Goal: Information Seeking & Learning: Learn about a topic

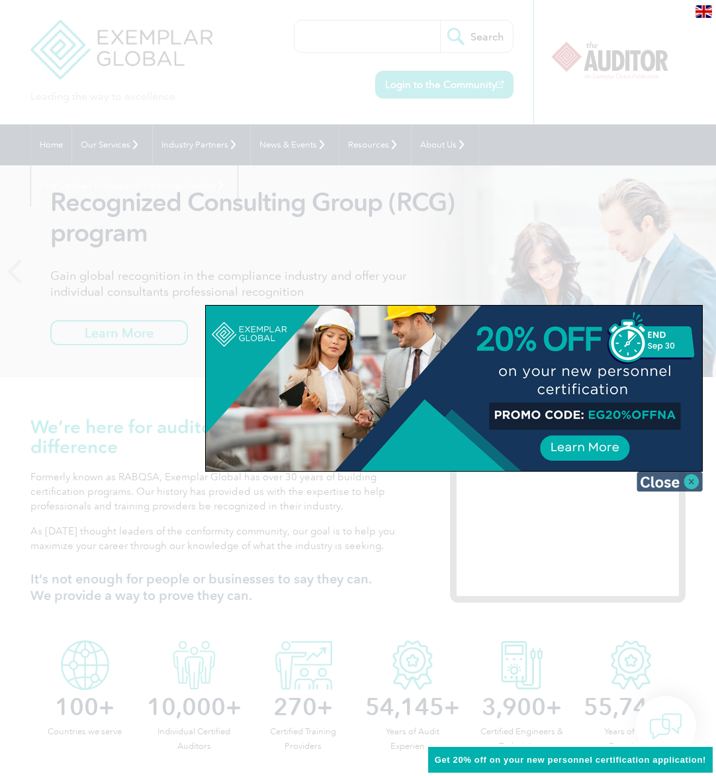
click at [680, 480] on img at bounding box center [670, 482] width 66 height 20
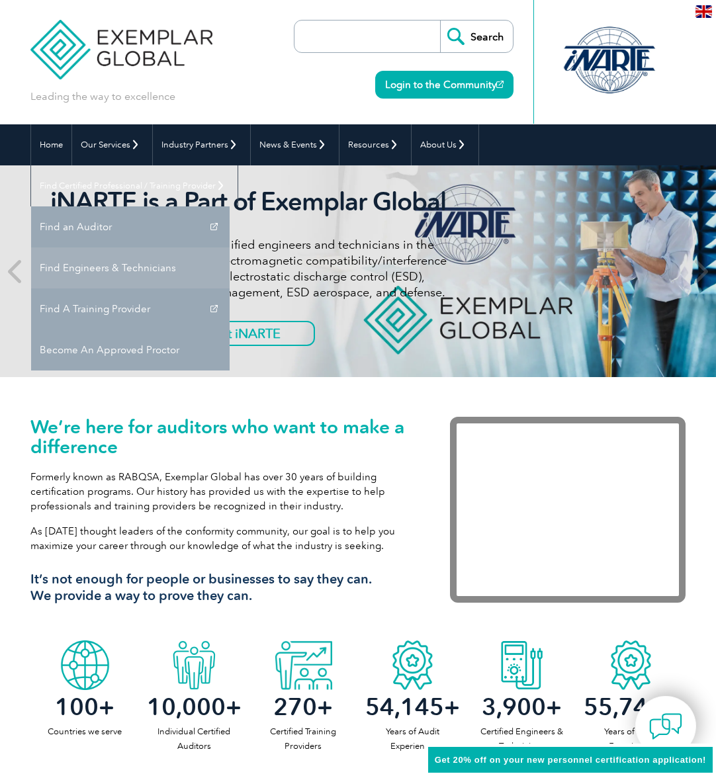
click at [230, 248] on link "Find Engineers & Technicians" at bounding box center [130, 268] width 199 height 41
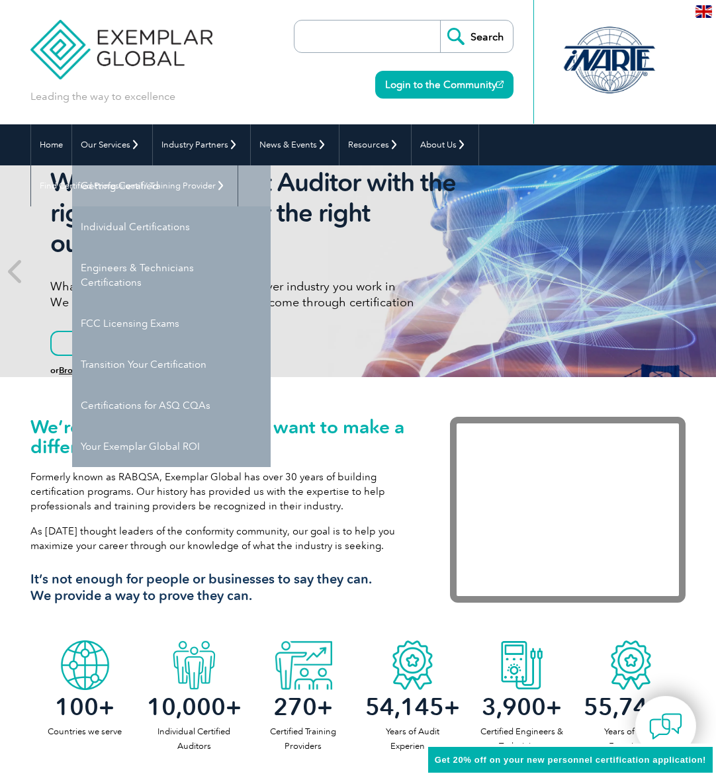
click at [123, 185] on link "Getting Certified" at bounding box center [171, 185] width 199 height 41
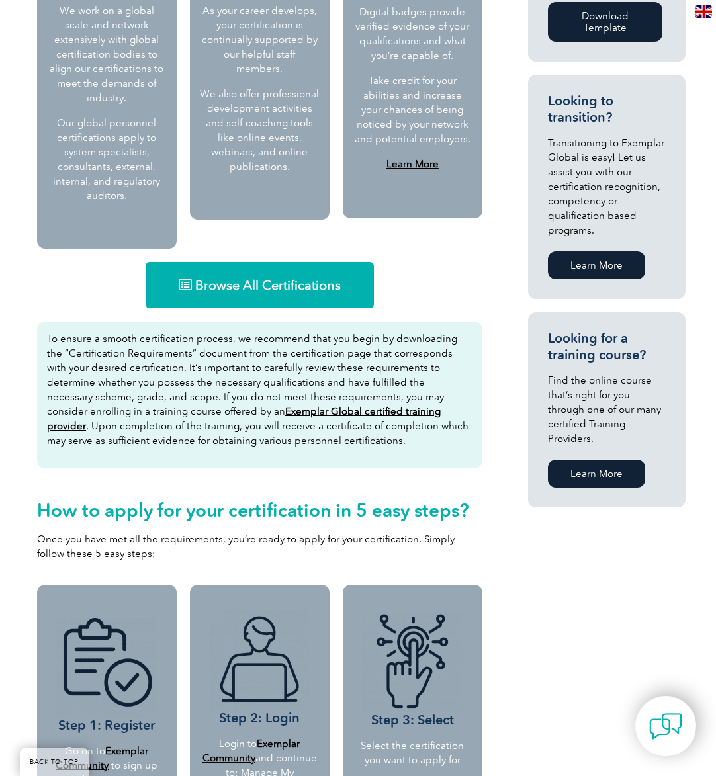
scroll to position [749, 0]
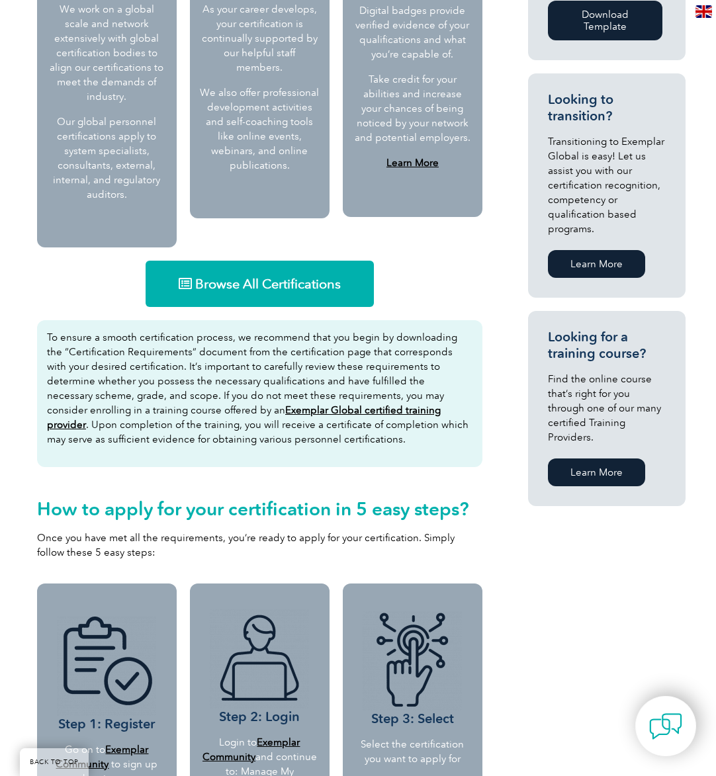
click at [277, 277] on span "Browse All Certifications" at bounding box center [268, 283] width 146 height 13
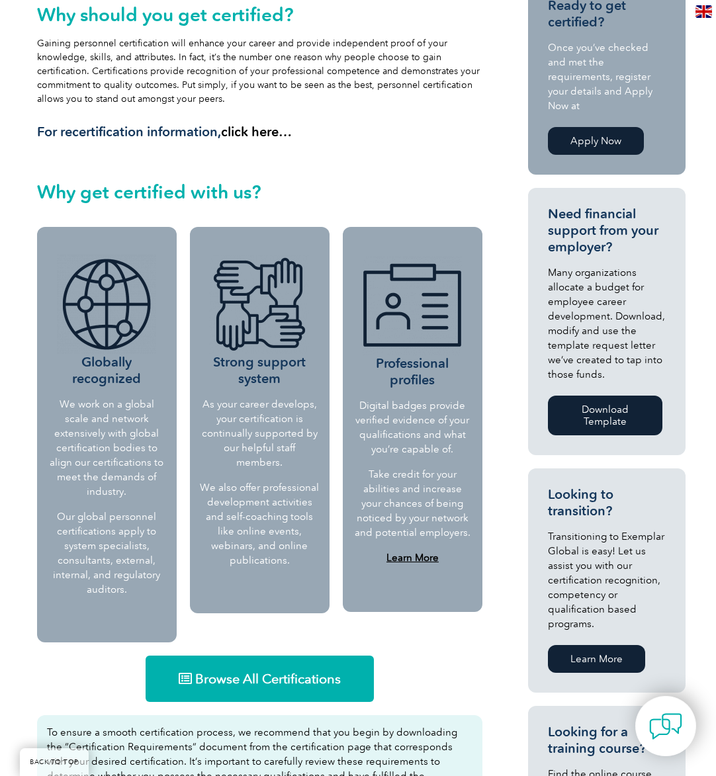
scroll to position [350, 0]
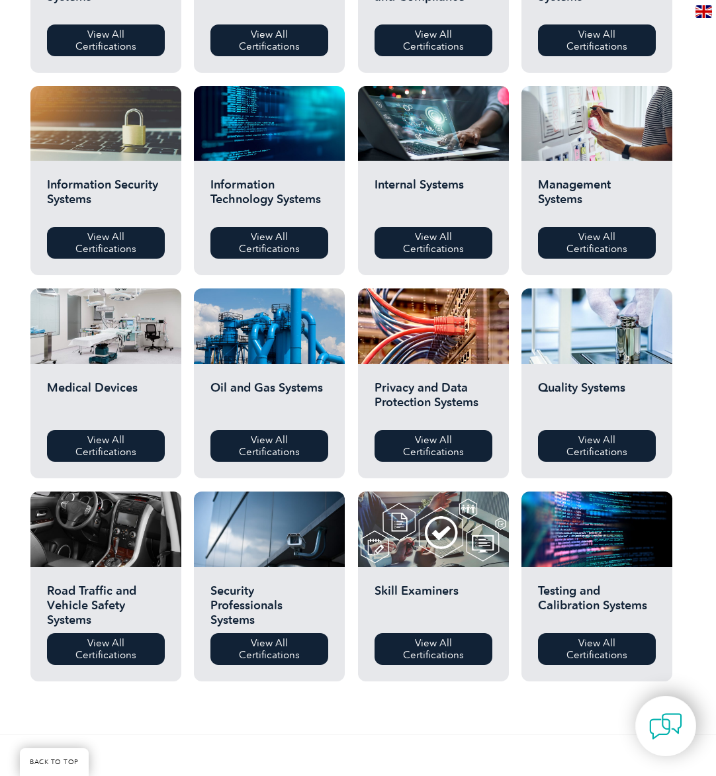
scroll to position [610, 0]
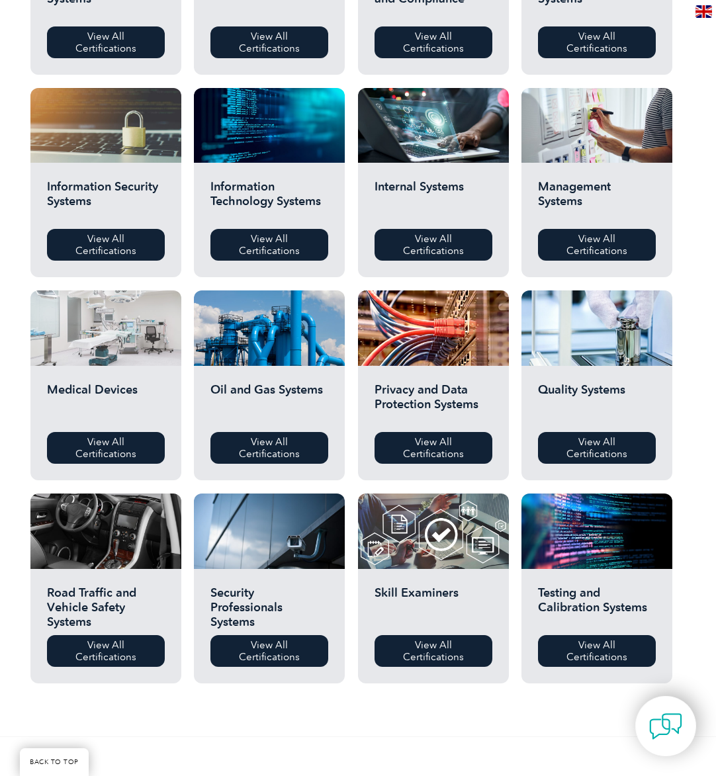
click at [107, 340] on div at bounding box center [105, 328] width 151 height 75
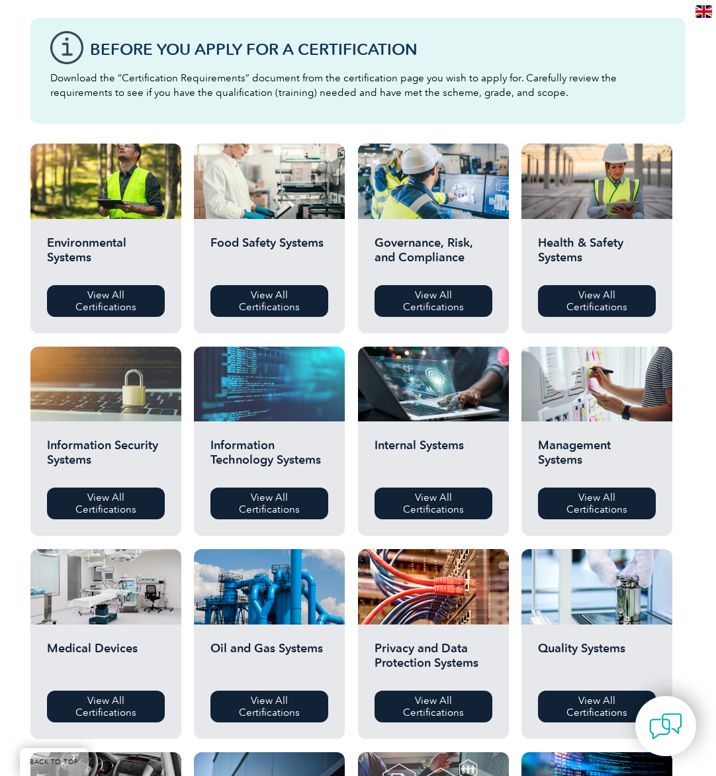
scroll to position [347, 0]
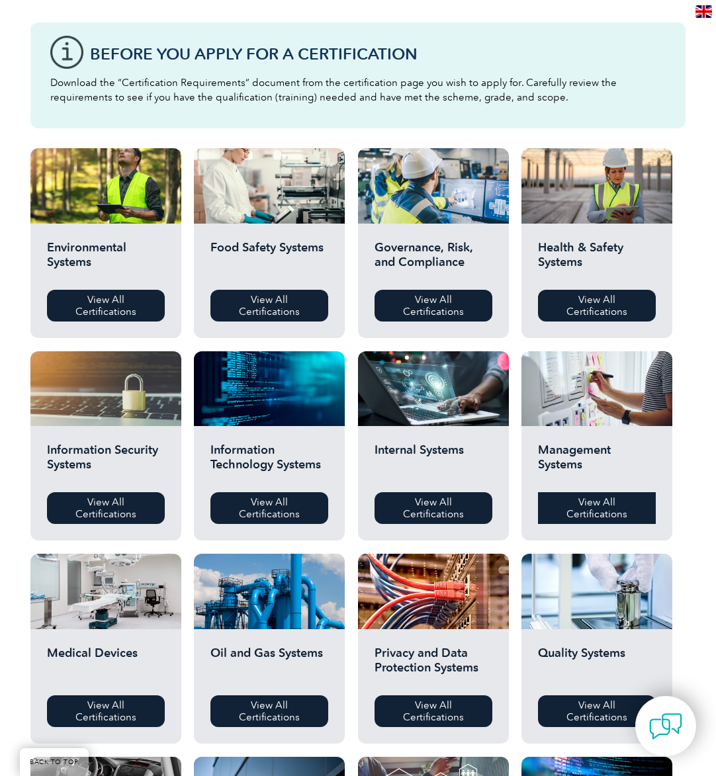
click at [595, 507] on link "View All Certifications" at bounding box center [597, 508] width 118 height 32
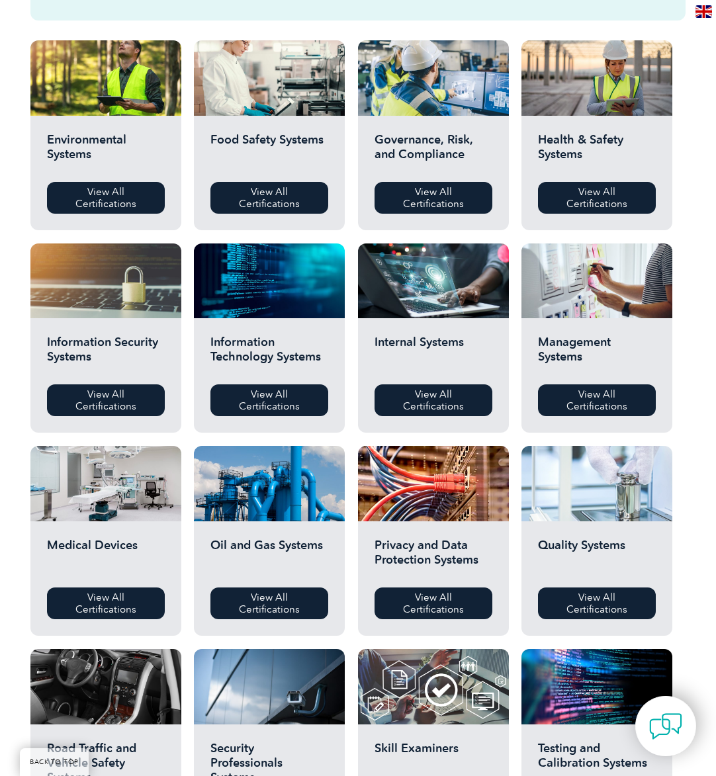
scroll to position [461, 0]
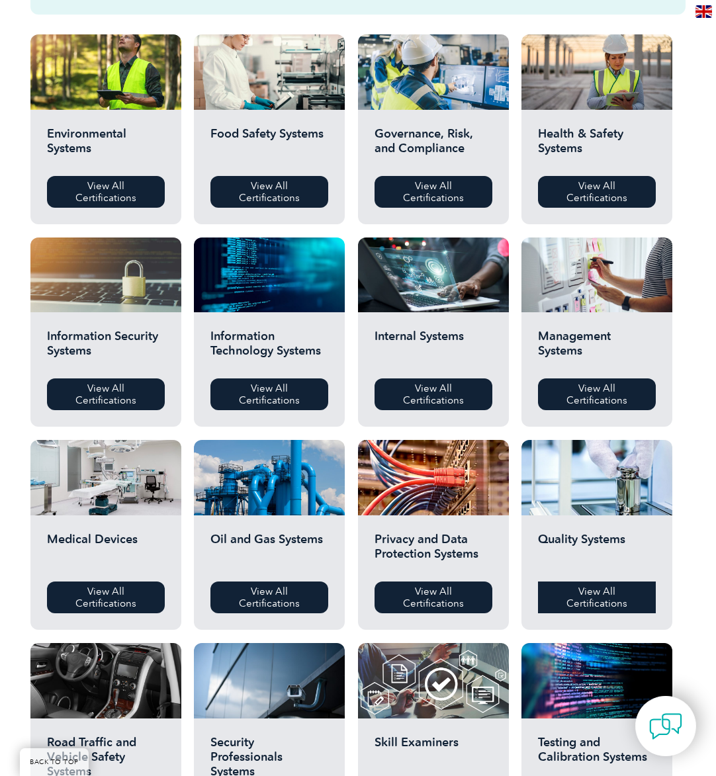
click at [588, 598] on link "View All Certifications" at bounding box center [597, 598] width 118 height 32
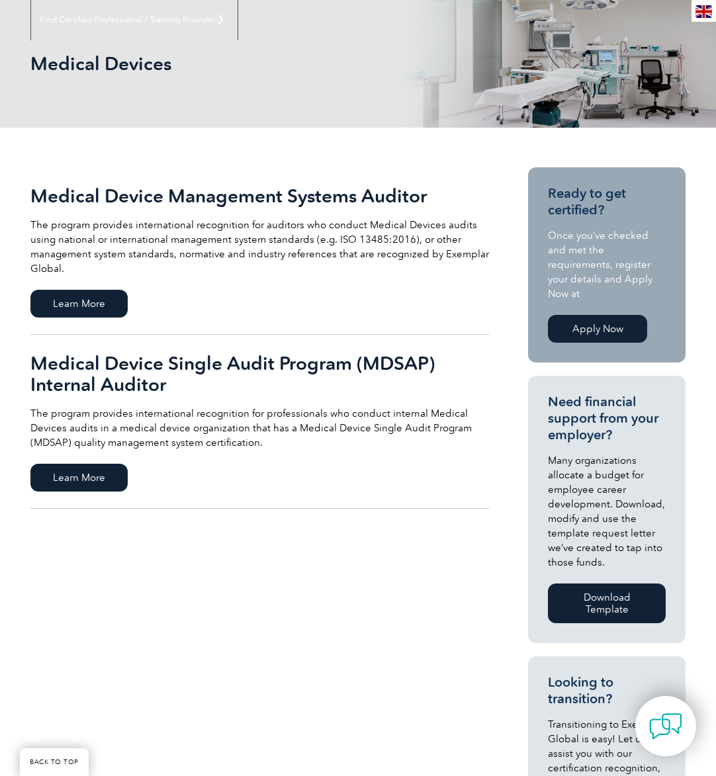
scroll to position [161, 0]
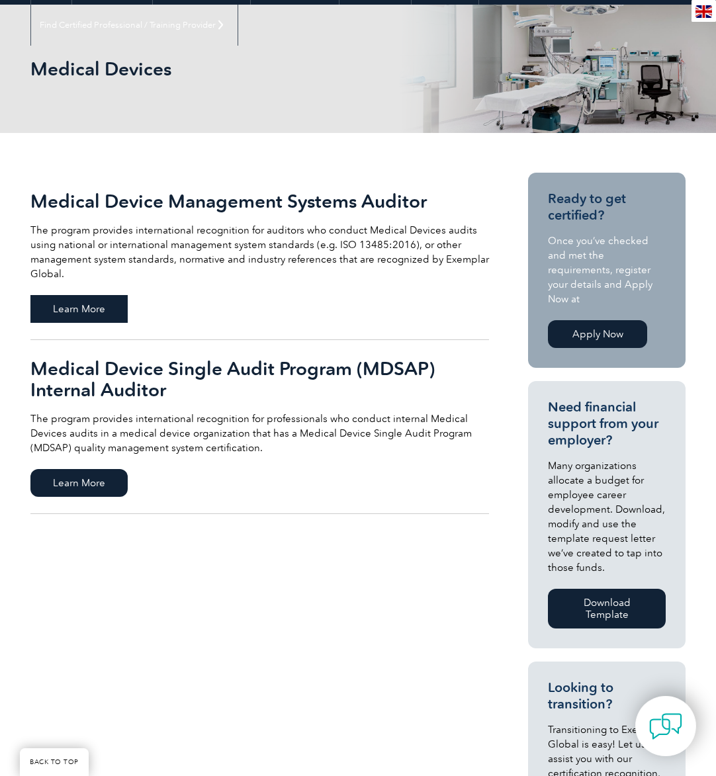
click at [97, 309] on span "Learn More" at bounding box center [78, 309] width 97 height 28
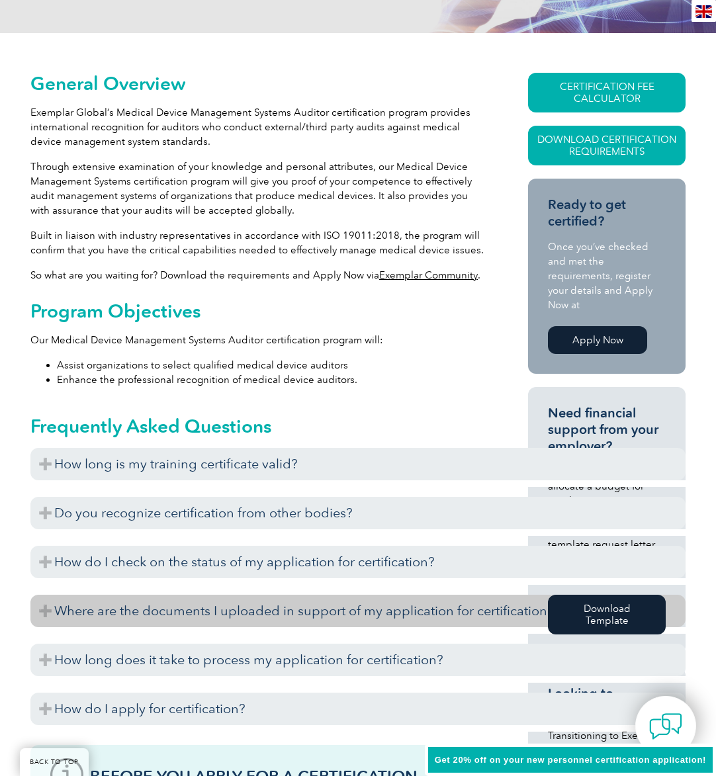
scroll to position [319, 0]
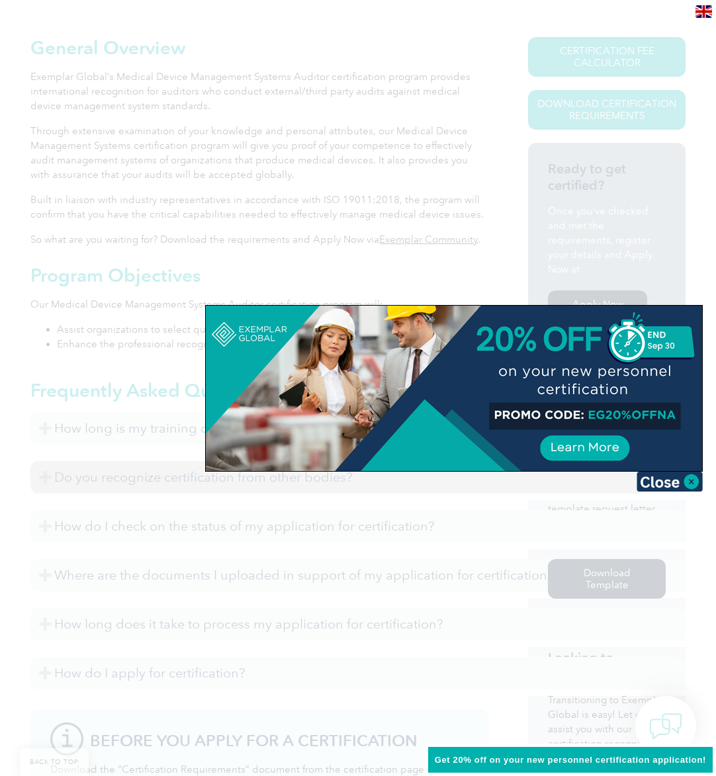
drag, startPoint x: 668, startPoint y: 482, endPoint x: 647, endPoint y: 479, distance: 21.3
click at [668, 482] on img at bounding box center [670, 482] width 66 height 20
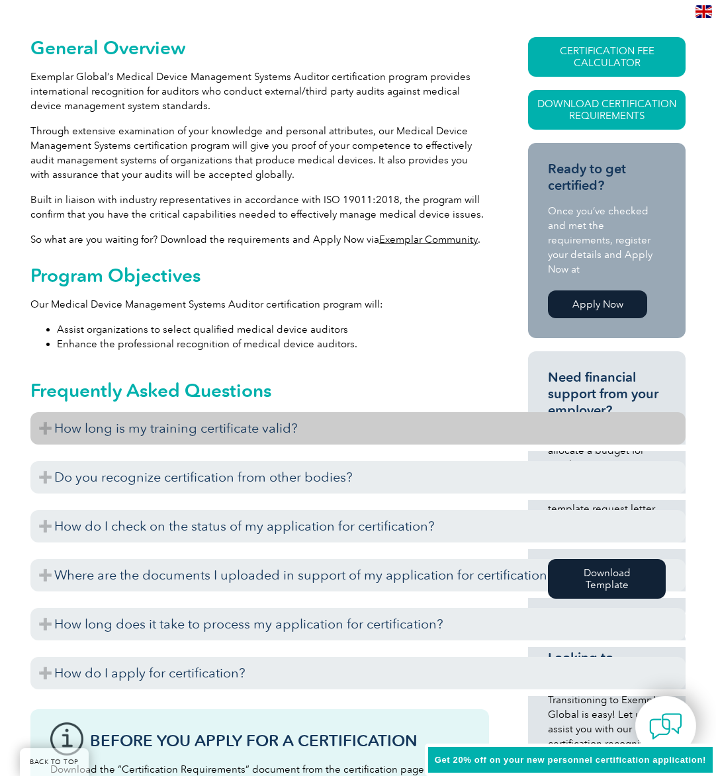
click at [257, 430] on h3 "How long is my training certificate valid?" at bounding box center [357, 428] width 655 height 32
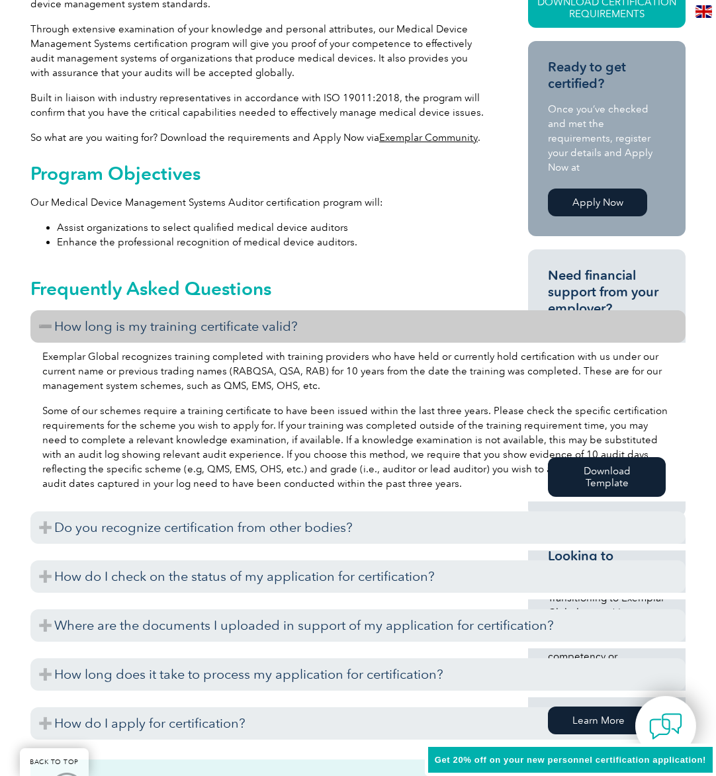
scroll to position [425, 0]
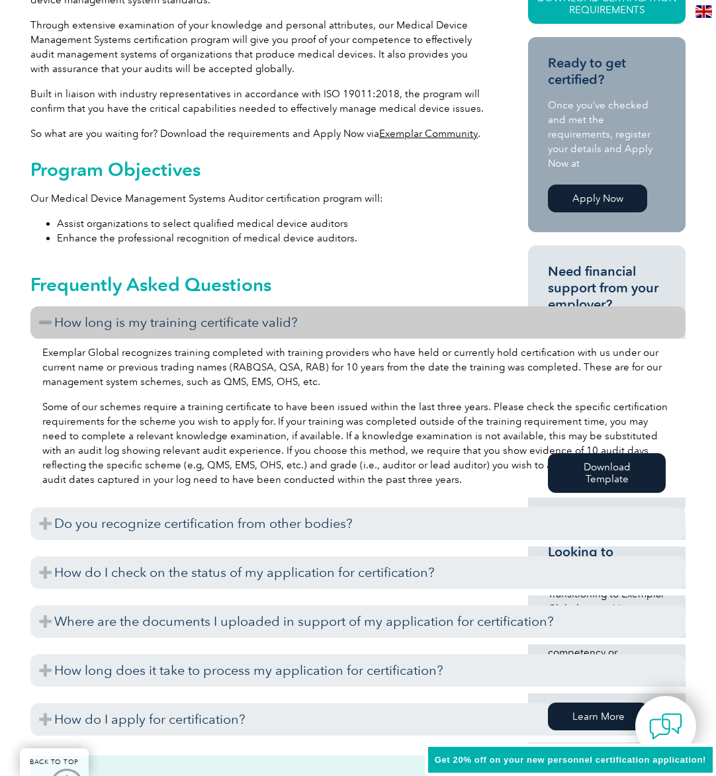
click at [42, 321] on h3 "How long is my training certificate valid?" at bounding box center [357, 322] width 655 height 32
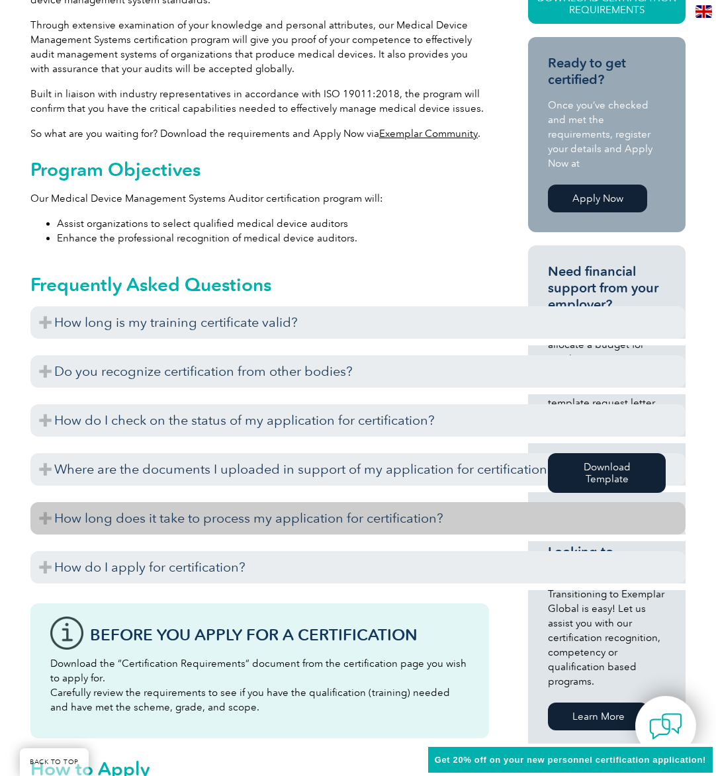
click at [274, 518] on h3 "How long does it take to process my application for certification?" at bounding box center [357, 518] width 655 height 32
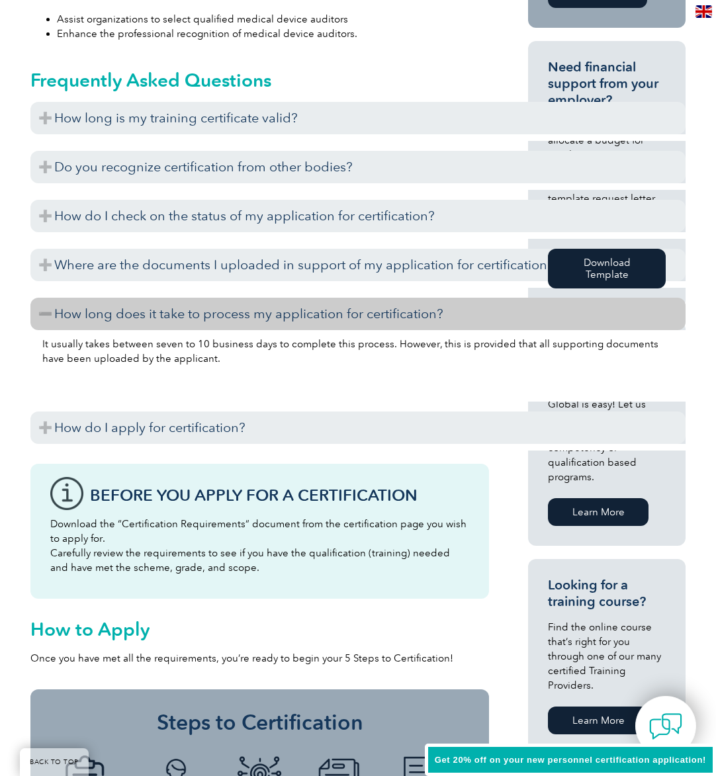
scroll to position [635, 0]
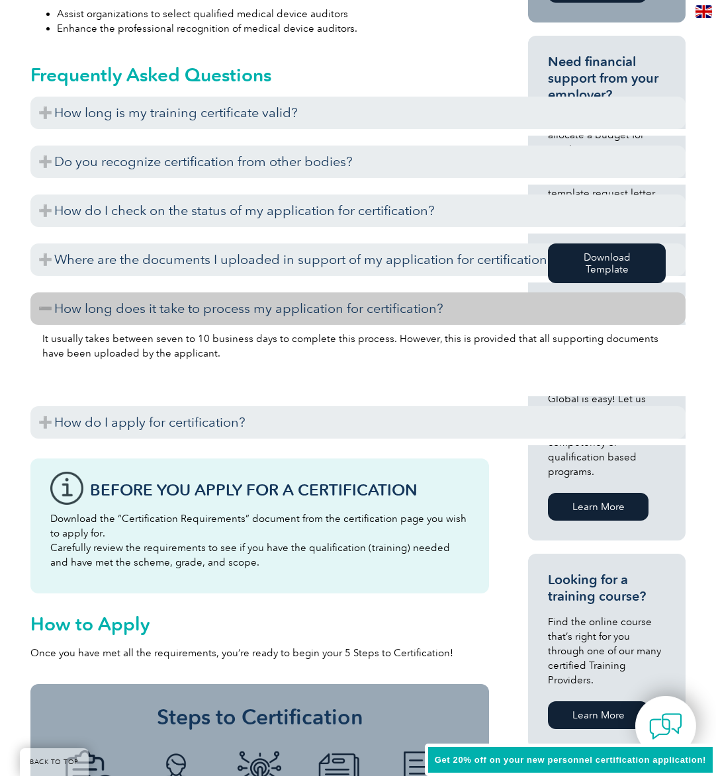
click at [46, 306] on h3 "How long does it take to process my application for certification?" at bounding box center [357, 309] width 655 height 32
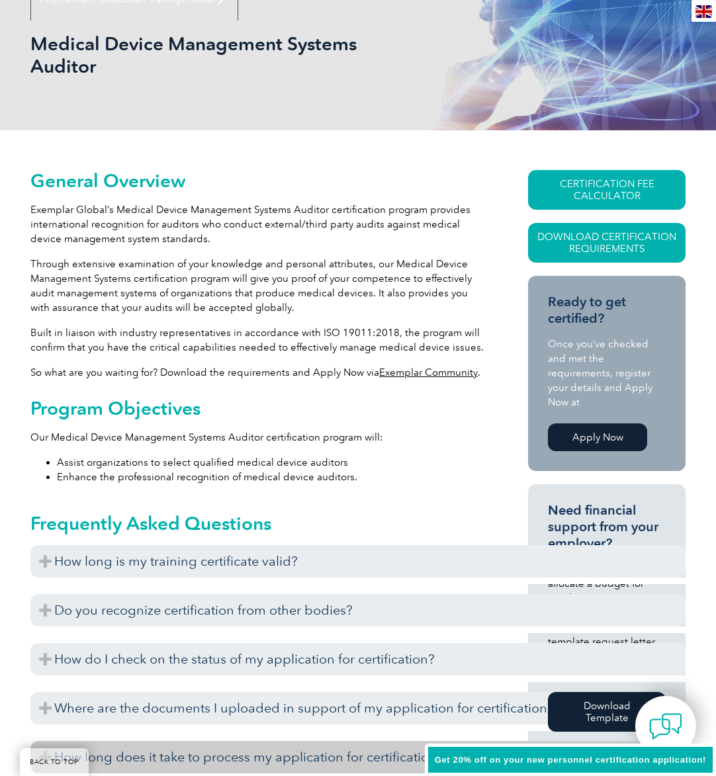
scroll to position [167, 0]
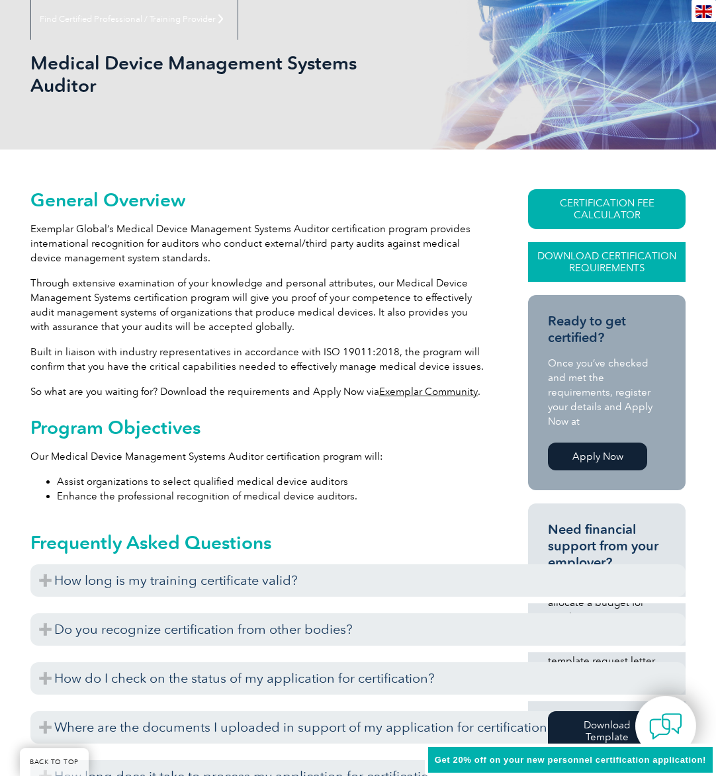
click at [611, 261] on link "Download Certification Requirements" at bounding box center [607, 262] width 158 height 40
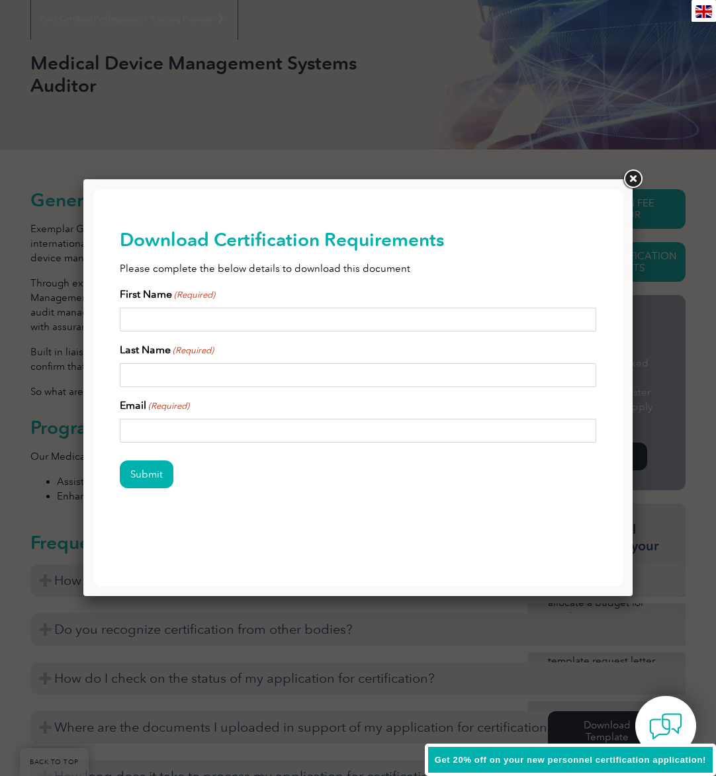
scroll to position [0, 0]
click at [632, 177] on link at bounding box center [633, 179] width 24 height 24
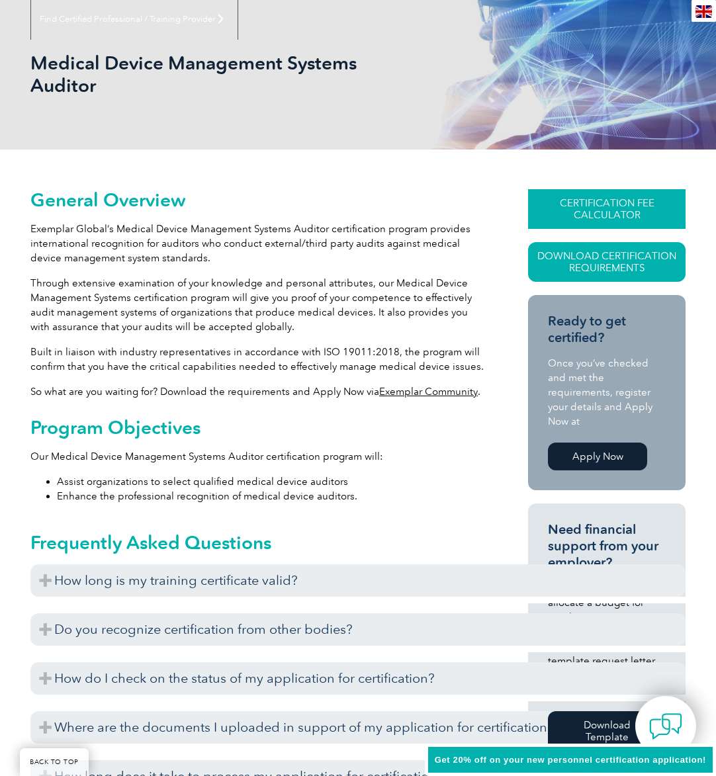
click at [608, 205] on link "CERTIFICATION FEE CALCULATOR" at bounding box center [607, 209] width 158 height 40
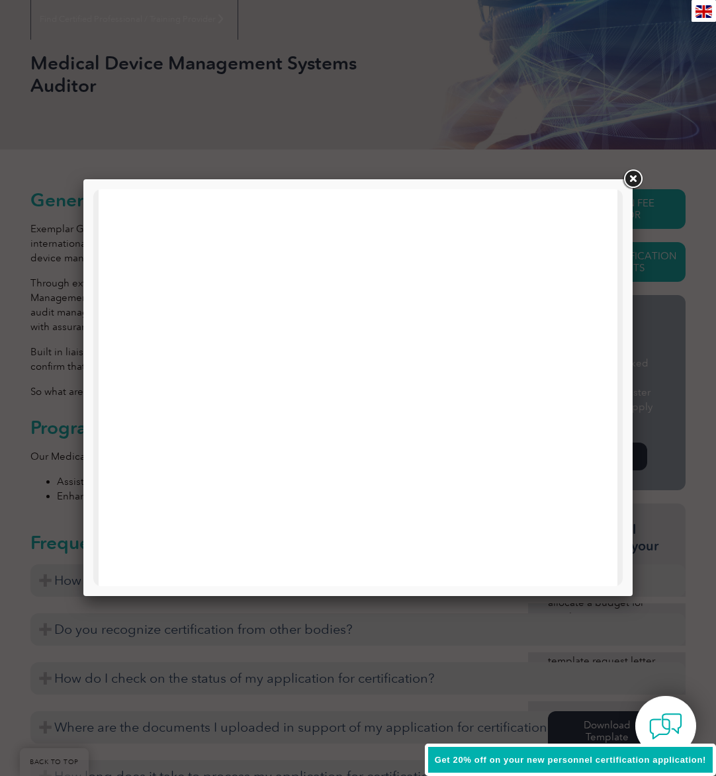
click at [633, 174] on link at bounding box center [633, 179] width 24 height 24
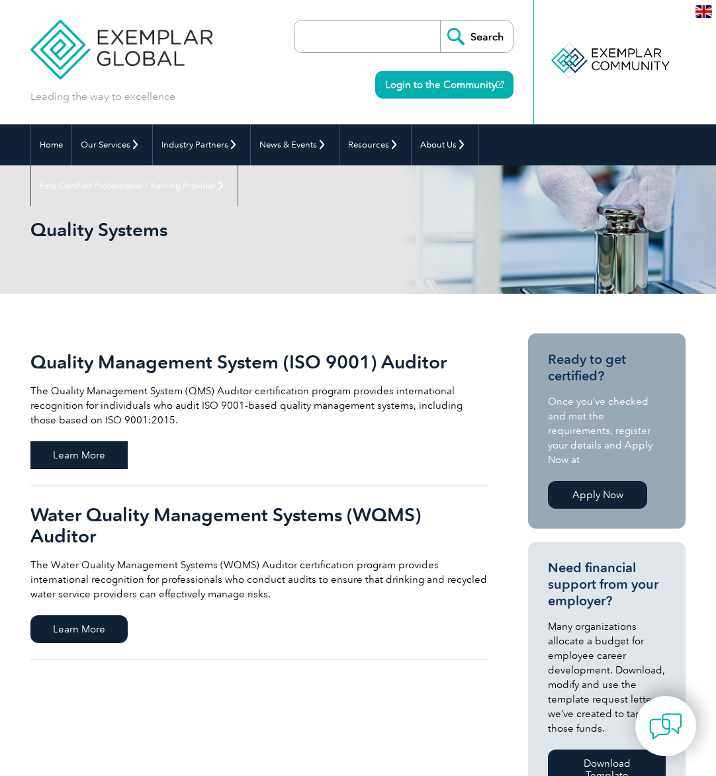
click at [81, 452] on span "Learn More" at bounding box center [78, 455] width 97 height 28
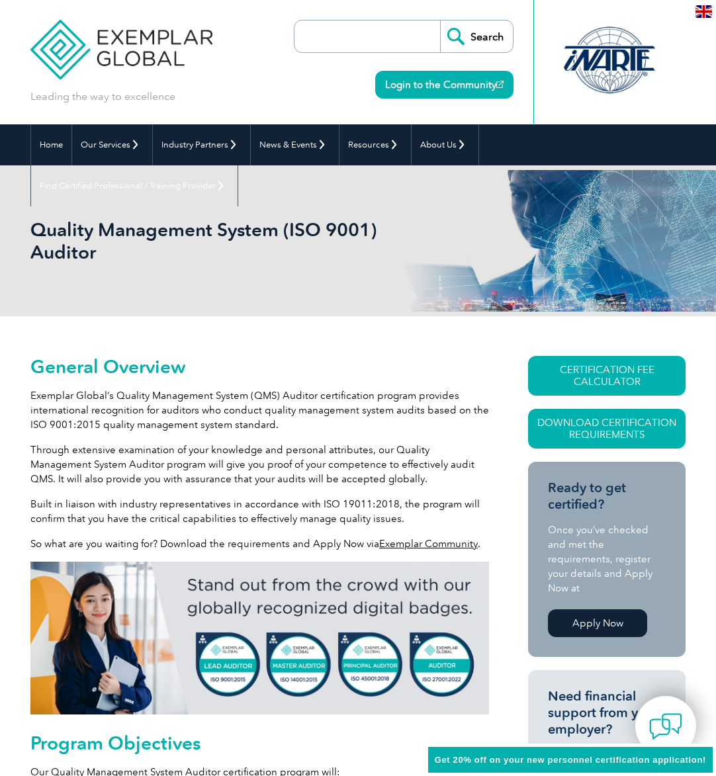
click at [607, 375] on link "CERTIFICATION FEE CALCULATOR" at bounding box center [607, 376] width 158 height 40
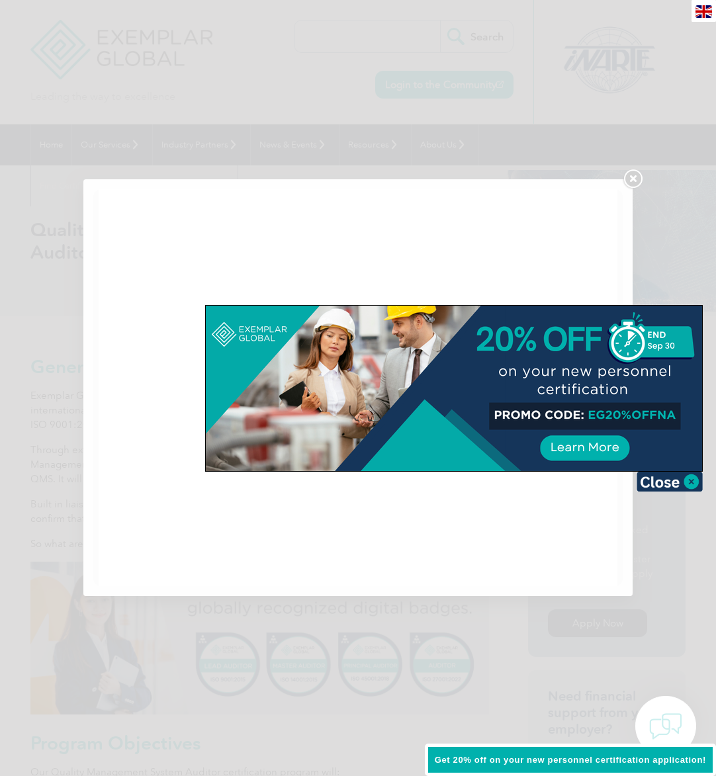
click at [674, 479] on img at bounding box center [670, 482] width 66 height 20
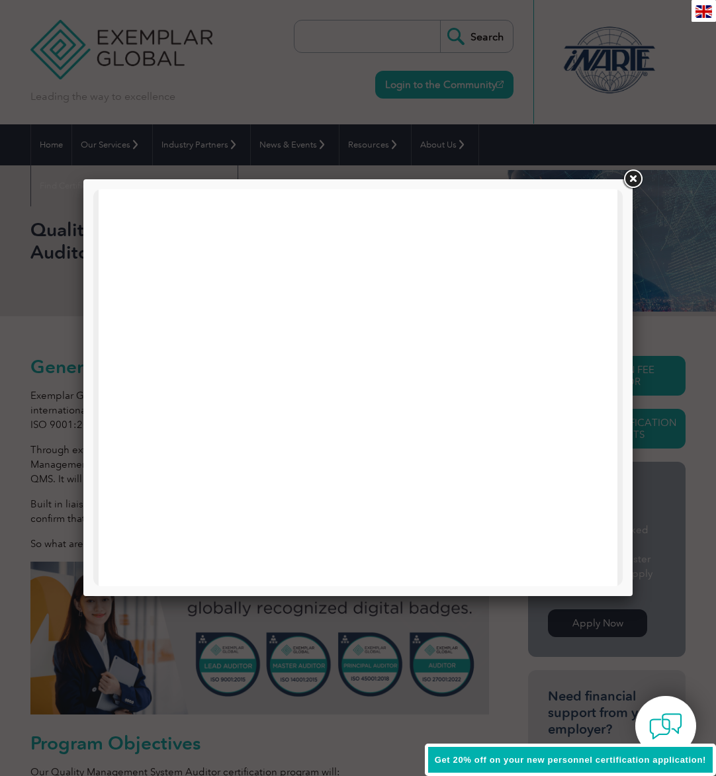
scroll to position [631, 0]
click at [636, 179] on link at bounding box center [633, 179] width 24 height 24
